Goal: Check status: Check status

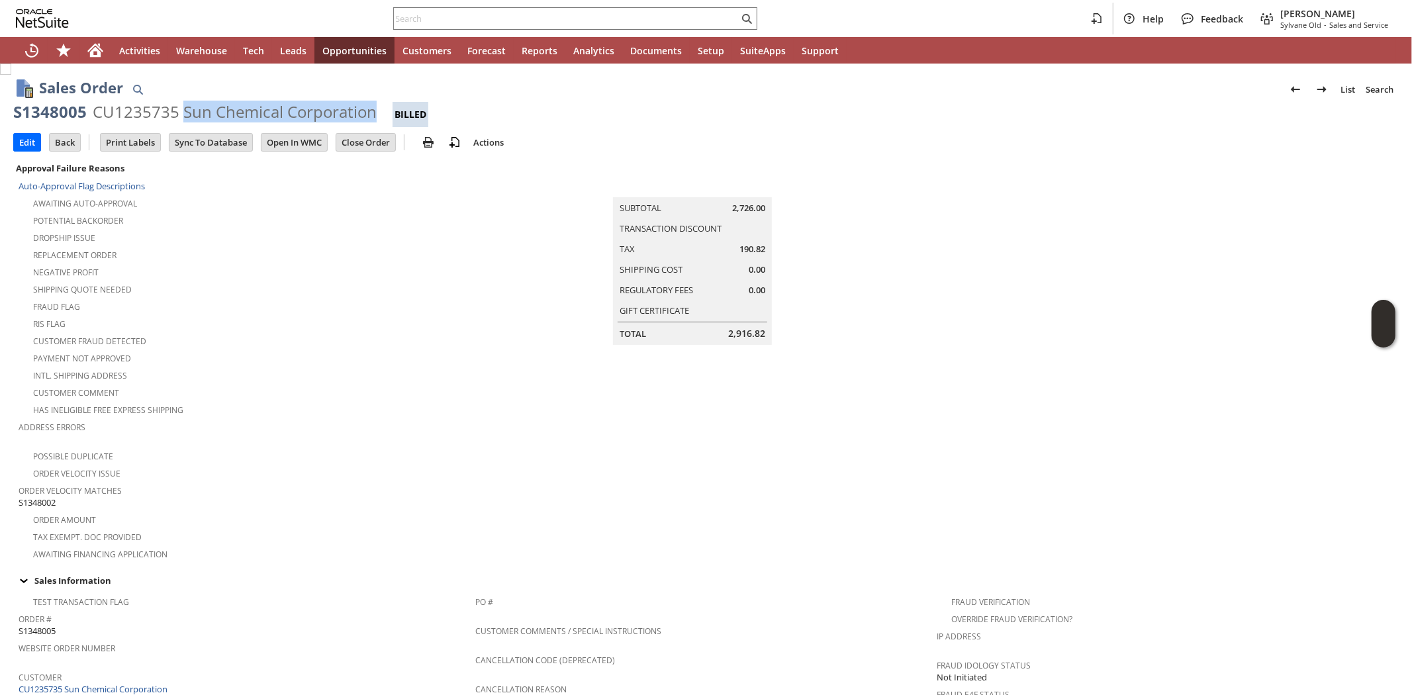
drag, startPoint x: 182, startPoint y: 110, endPoint x: 371, endPoint y: 107, distance: 189.3
click at [371, 107] on div "CU1235735 Sun Chemical Corporation" at bounding box center [235, 111] width 284 height 21
copy div "Sun Chemical Corporation"
click at [221, 314] on div "RIS flag" at bounding box center [247, 322] width 457 height 16
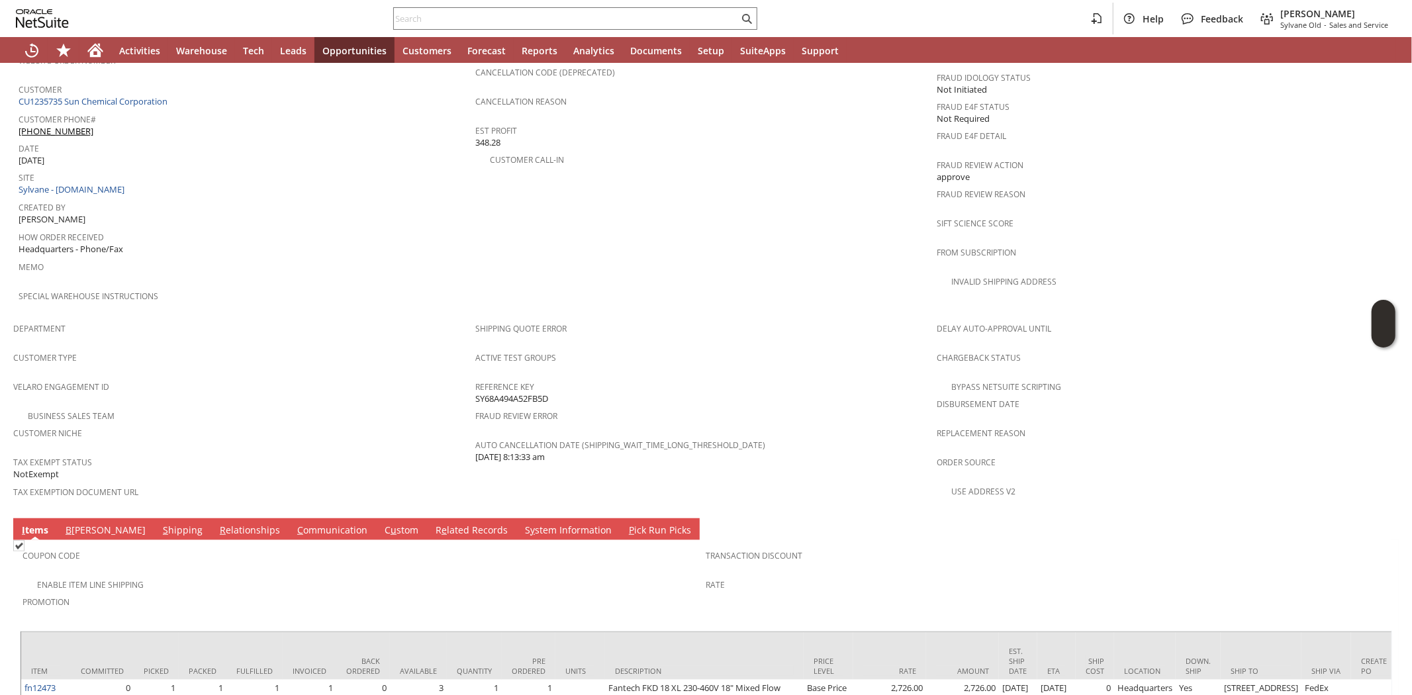
click at [154, 518] on td "S hipping" at bounding box center [182, 529] width 57 height 22
click at [73, 523] on link "B [PERSON_NAME]" at bounding box center [105, 530] width 87 height 15
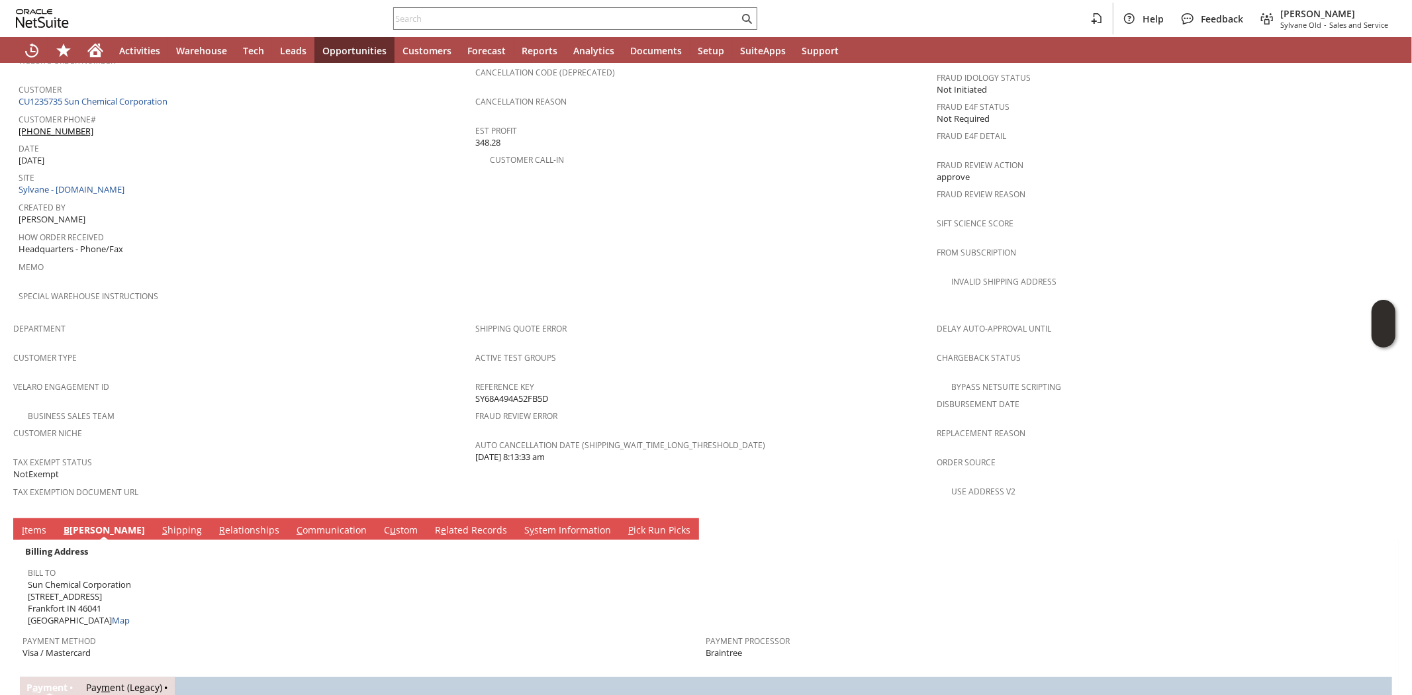
click at [73, 578] on span "Sun Chemical Corporation [STREET_ADDRESS] Map" at bounding box center [79, 602] width 103 height 48
copy span "[STREET_ADDRESS]"
